Goal: Task Accomplishment & Management: Use online tool/utility

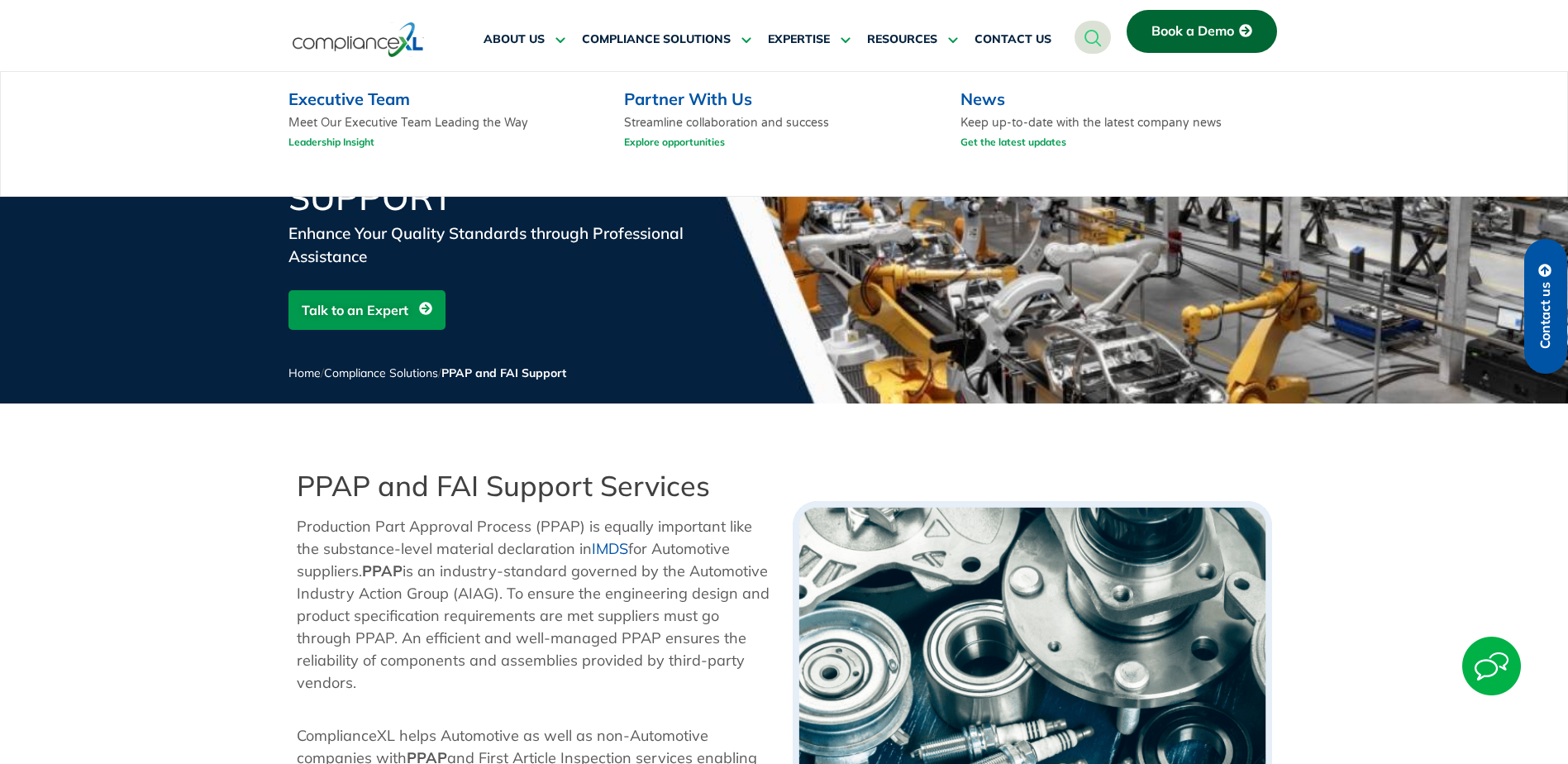
click at [679, 133] on link "Explore opportunities" at bounding box center [674, 141] width 101 height 21
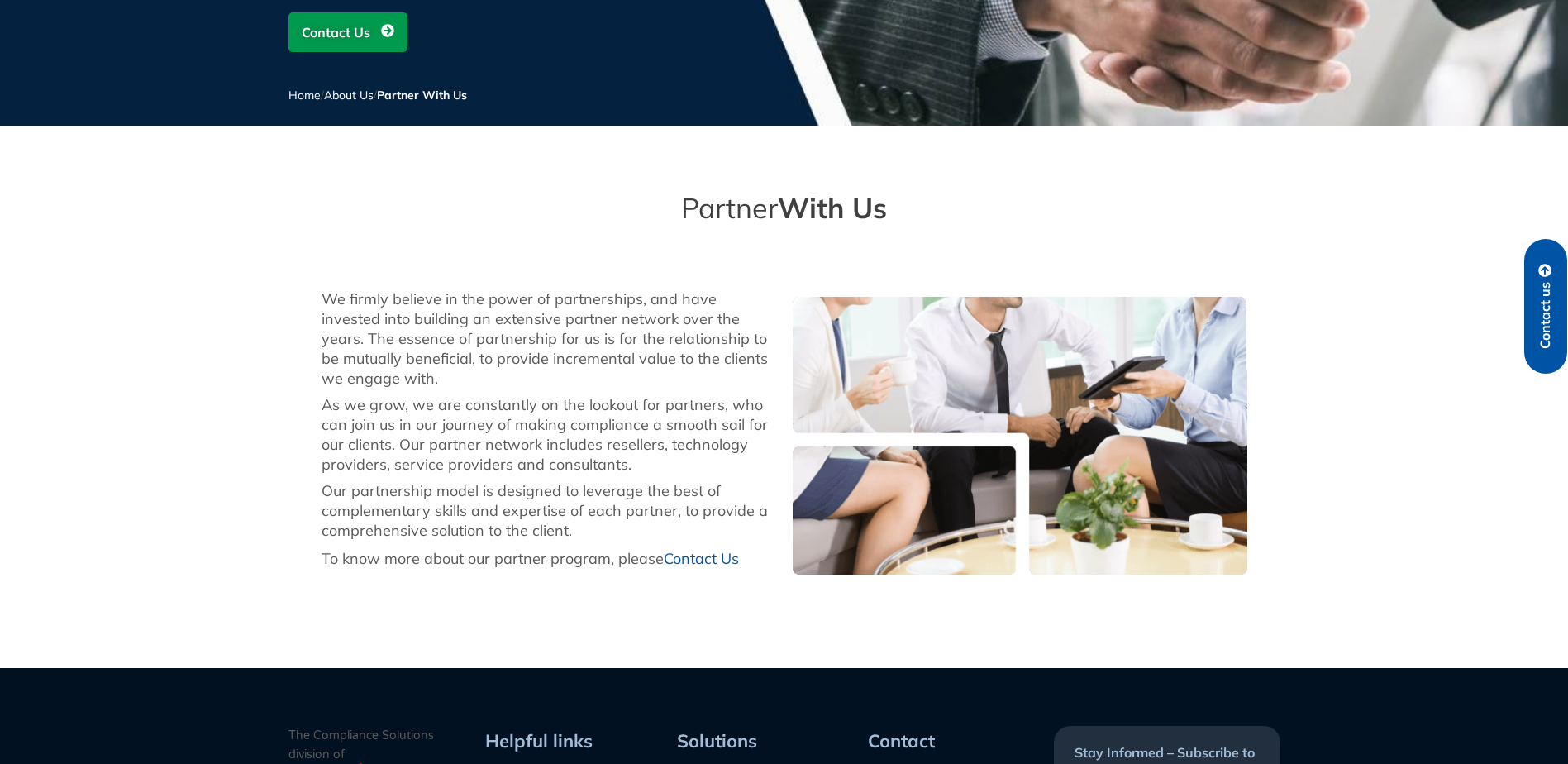
scroll to position [82, 0]
